Goal: Transaction & Acquisition: Purchase product/service

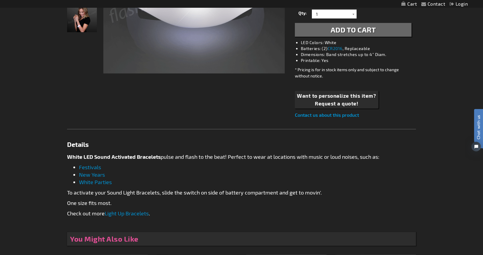
scroll to position [209, 0]
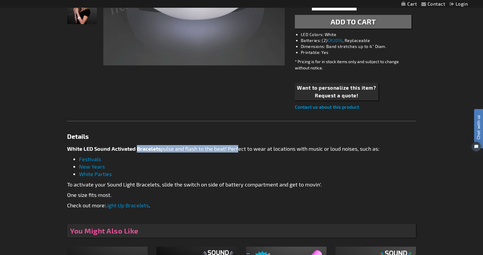
drag, startPoint x: 152, startPoint y: 147, endPoint x: 256, endPoint y: 154, distance: 104.5
click at [249, 152] on p "White LED Sound Activated Bracelets pulse and flash to the beat ! Perfect to we…" at bounding box center [241, 148] width 349 height 7
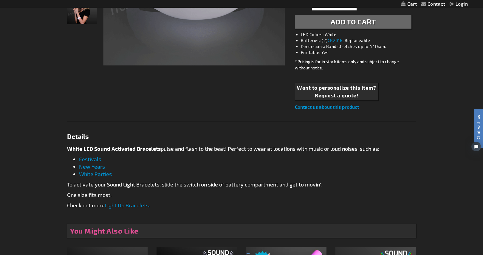
click at [257, 154] on div "White LED Sound Activated Bracelets pulse and flash to the beat ! Perfect to we…" at bounding box center [241, 182] width 349 height 74
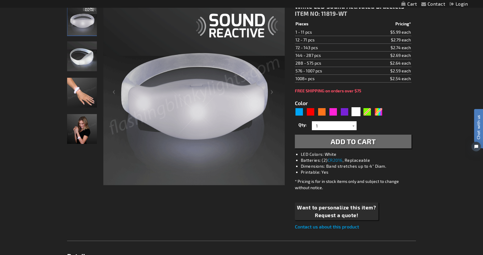
scroll to position [89, 0]
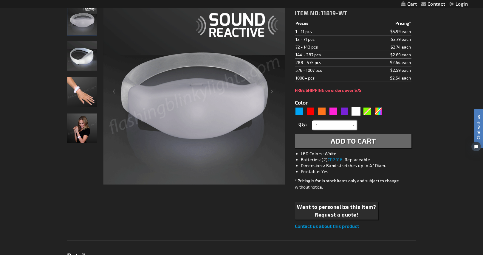
click at [329, 124] on input "1" at bounding box center [334, 125] width 43 height 9
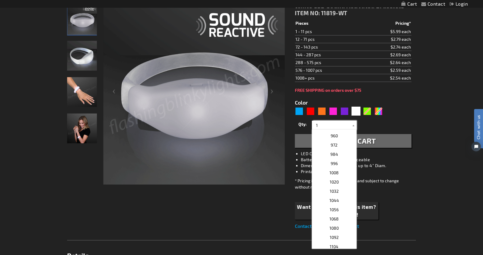
scroll to position [834, 0]
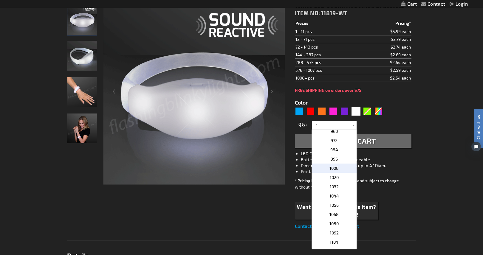
click at [333, 169] on span "1008" at bounding box center [333, 168] width 9 height 5
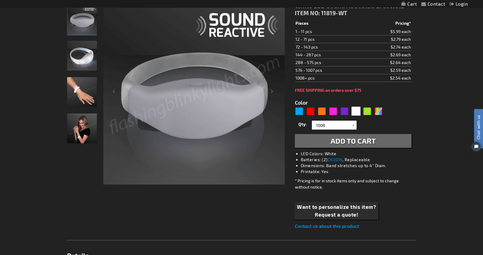
click at [368, 140] on span "Add to Cart" at bounding box center [352, 140] width 45 height 9
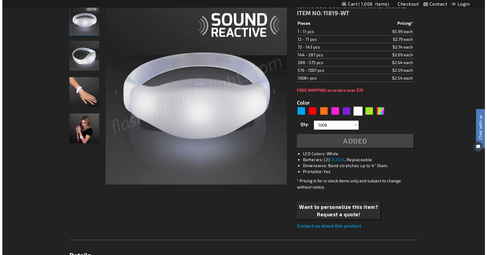
scroll to position [103, 0]
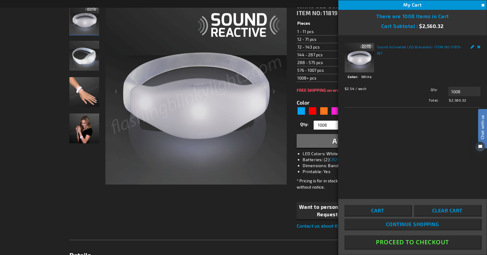
click at [482, 4] on button "Close" at bounding box center [482, 5] width 7 height 7
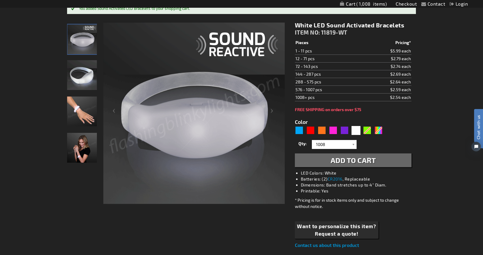
scroll to position [73, 0]
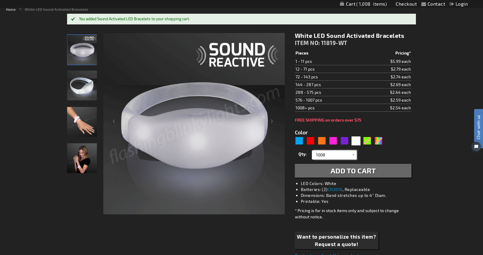
click at [339, 152] on input "1008" at bounding box center [334, 154] width 43 height 9
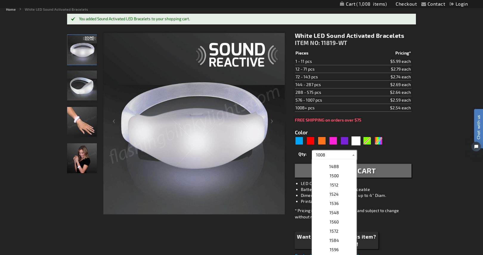
scroll to position [1311, 0]
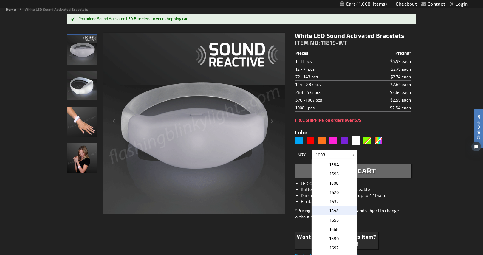
click at [336, 210] on span "1644" at bounding box center [334, 210] width 10 height 5
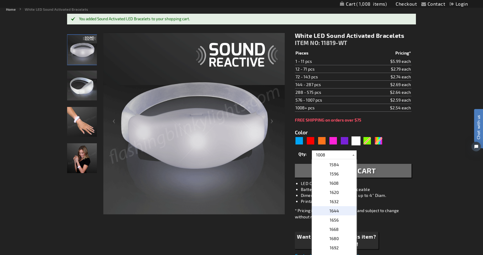
type input "1644"
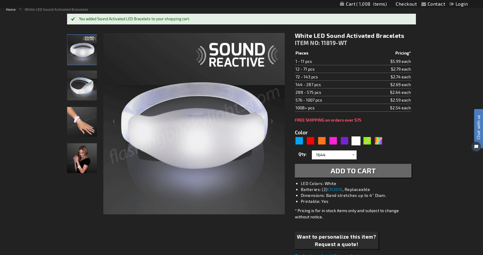
click at [341, 175] on button "Add to Cart" at bounding box center [353, 171] width 117 height 14
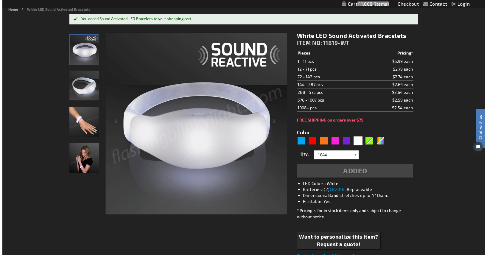
scroll to position [74, 0]
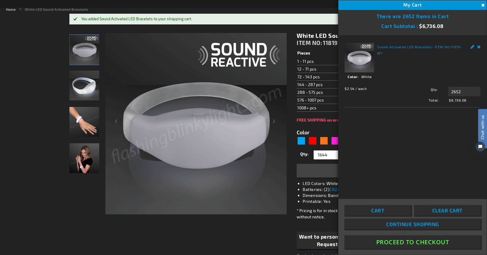
click at [366, 3] on div "My Cart 2652" at bounding box center [412, 5] width 148 height 10
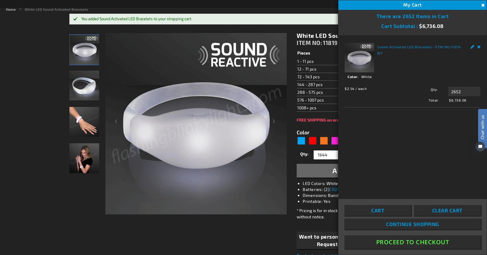
click at [439, 208] on span "Clear Cart" at bounding box center [447, 210] width 30 height 6
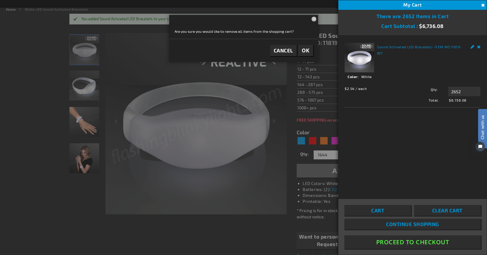
click at [305, 49] on span "OK" at bounding box center [306, 50] width 8 height 7
